Goal: Complete application form

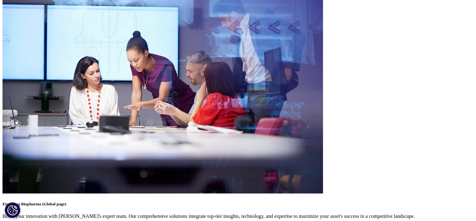
scroll to position [1940, 0]
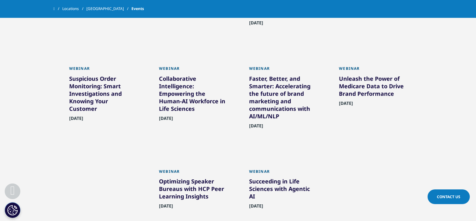
scroll to position [376, 0]
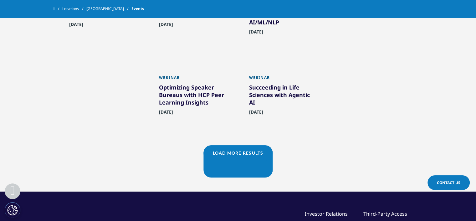
click at [197, 100] on div "Optimizing Speaker Bureaus with HCP Peer Learning Insights" at bounding box center [193, 96] width 68 height 25
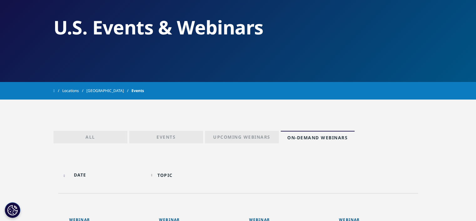
scroll to position [94, 0]
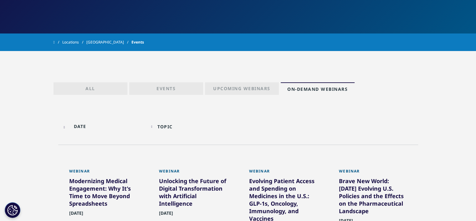
click at [245, 88] on p "Upcoming Webinars" at bounding box center [241, 89] width 57 height 9
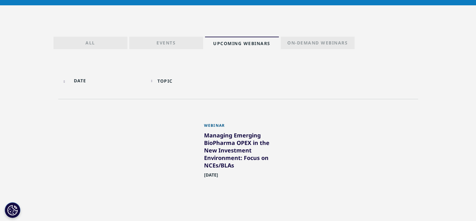
scroll to position [94, 0]
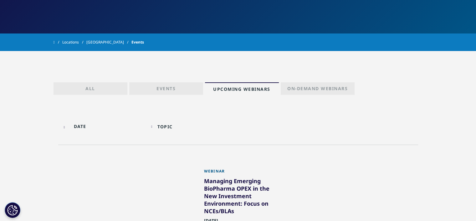
click at [105, 86] on link "All" at bounding box center [91, 88] width 74 height 13
click at [166, 129] on div "Topic" at bounding box center [164, 127] width 15 height 6
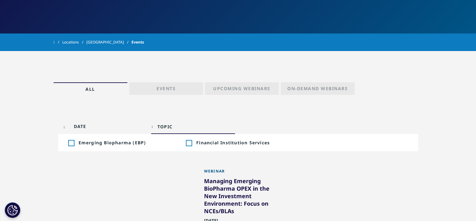
click at [190, 143] on div "Toggle" at bounding box center [189, 143] width 6 height 6
click at [71, 143] on div "Toggle" at bounding box center [71, 143] width 6 height 6
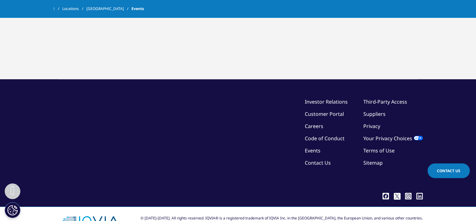
scroll to position [94, 0]
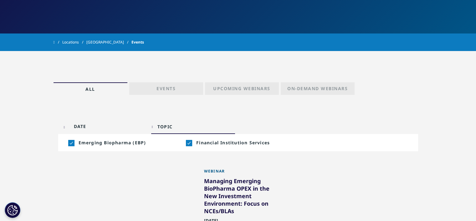
click at [168, 90] on p "Events" at bounding box center [165, 89] width 19 height 9
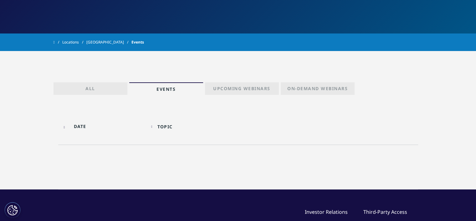
click at [330, 86] on p "On-Demand Webinars" at bounding box center [317, 89] width 60 height 9
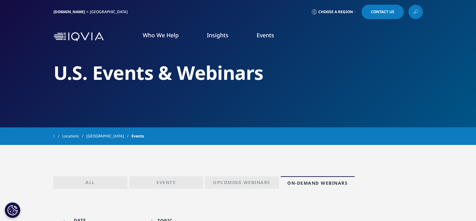
click at [128, 115] on link "DISCOVER INSIGHTS" at bounding box center [158, 114] width 93 height 5
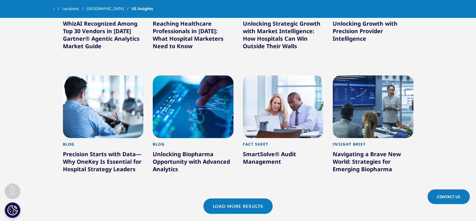
scroll to position [501, 0]
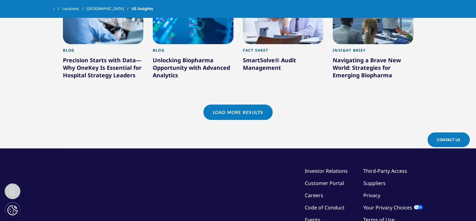
click at [217, 115] on link "Load More Results" at bounding box center [237, 112] width 69 height 15
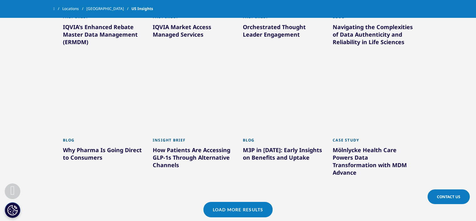
scroll to position [814, 0]
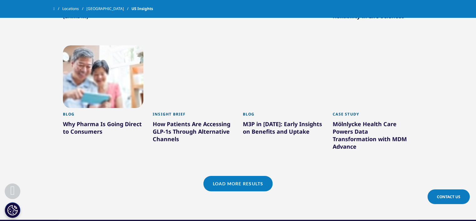
click at [130, 125] on div "Why Pharma Is Going Direct to Consumers" at bounding box center [103, 129] width 81 height 18
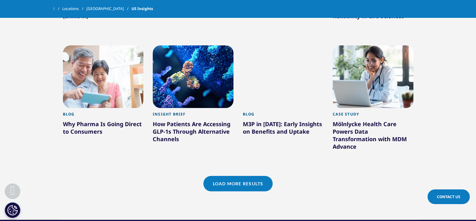
click at [232, 177] on link "Load More Results" at bounding box center [237, 183] width 69 height 15
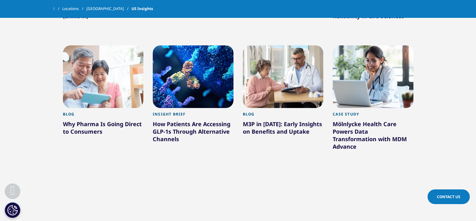
click at [114, 124] on div "Why Pharma Is Going Direct to Consumers" at bounding box center [103, 129] width 81 height 18
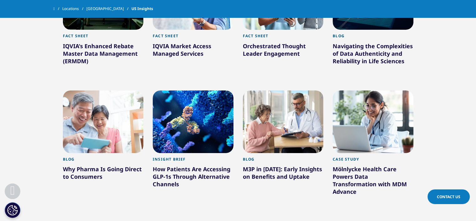
scroll to position [751, 0]
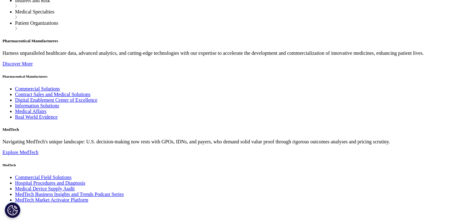
scroll to position [1815, 0]
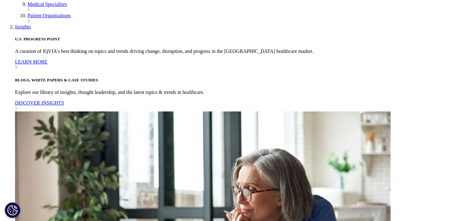
scroll to position [501, 0]
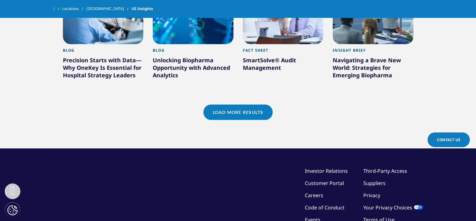
click at [228, 119] on link "Load More Results" at bounding box center [237, 112] width 69 height 15
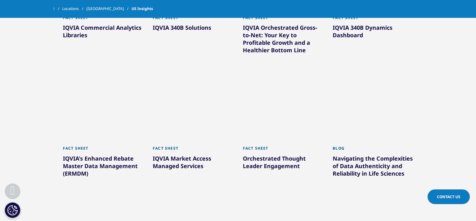
scroll to position [657, 0]
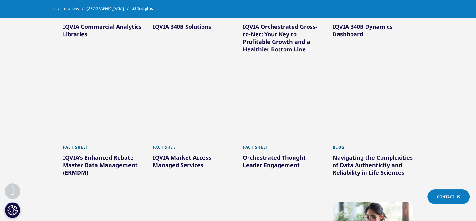
click at [188, 155] on div "IQVIA Market Access Managed Services" at bounding box center [193, 163] width 81 height 18
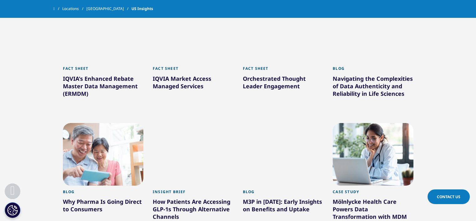
scroll to position [751, 0]
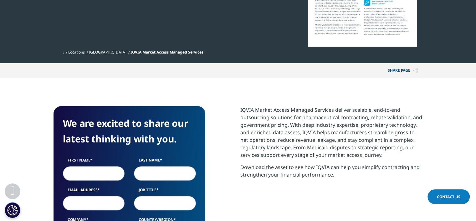
scroll to position [219, 0]
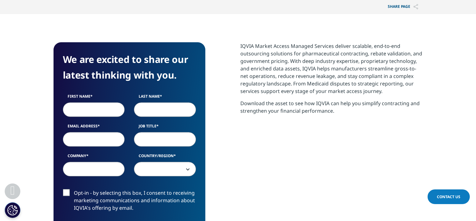
click at [86, 106] on input "First Name" at bounding box center [94, 109] width 62 height 14
type input "Reuben"
type input "Saba"
type input "rsaba@medicure.com"
type input "Medicure, Inc."
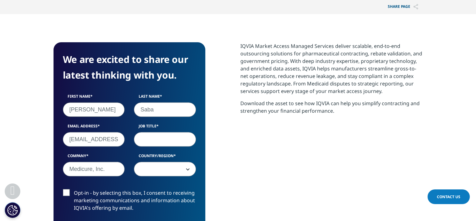
select select "Canada"
click at [148, 141] on input "Job Title" at bounding box center [165, 139] width 62 height 14
type input "VP"
click at [163, 171] on span "Canada" at bounding box center [164, 169] width 61 height 14
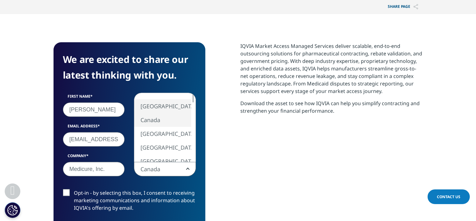
select select "[GEOGRAPHIC_DATA]"
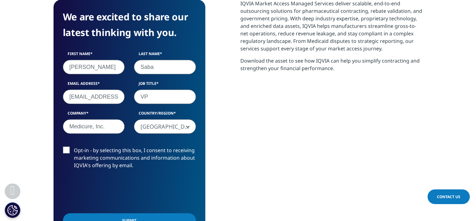
scroll to position [313, 0]
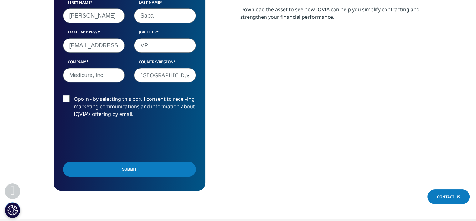
click at [67, 102] on label "Opt-in - by selecting this box, I consent to receiving marketing communications…" at bounding box center [129, 108] width 133 height 26
click at [74, 95] on input "Opt-in - by selecting this box, I consent to receiving marketing communications…" at bounding box center [74, 95] width 0 height 0
click at [132, 171] on input "Submit" at bounding box center [129, 169] width 133 height 15
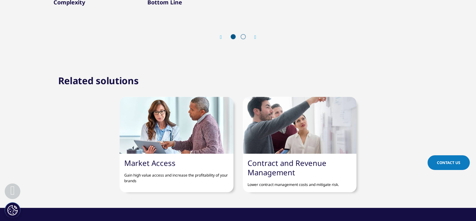
scroll to position [552, 0]
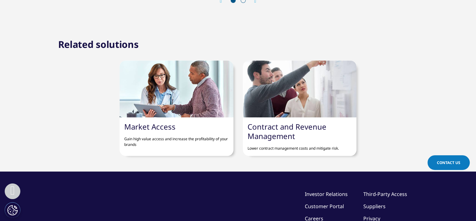
click at [157, 128] on link "Market Access" at bounding box center [149, 126] width 51 height 10
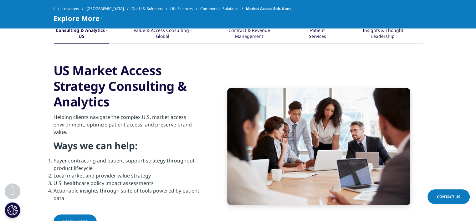
scroll to position [344, 0]
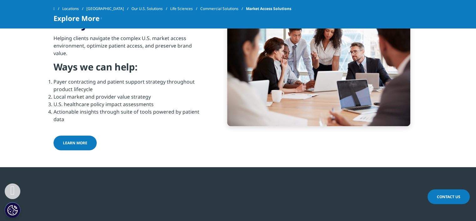
click at [77, 142] on span "LEARN MORE" at bounding box center [75, 142] width 24 height 5
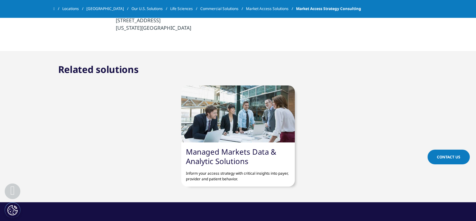
scroll to position [1557, 0]
